Goal: Transaction & Acquisition: Subscribe to service/newsletter

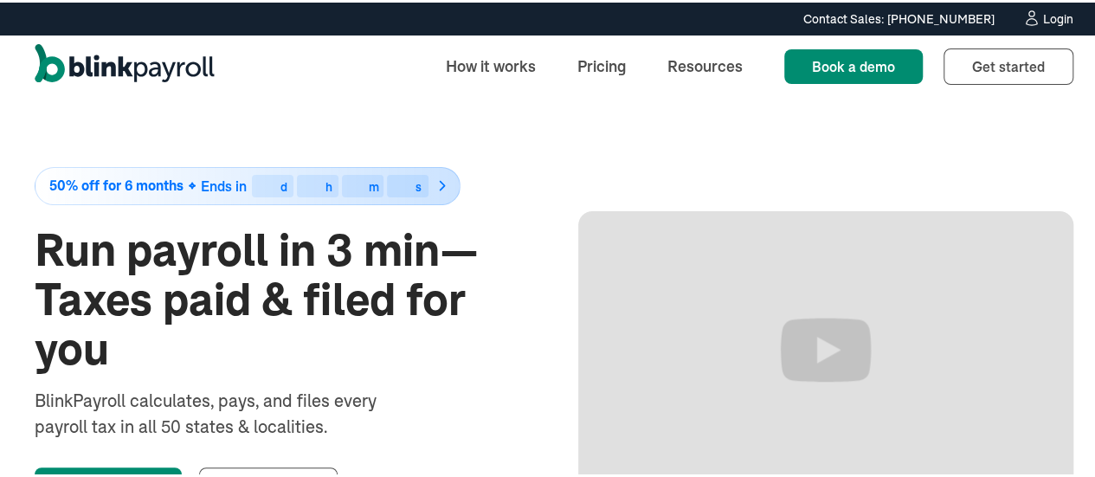
click at [440, 185] on img at bounding box center [442, 183] width 17 height 18
